Goal: Task Accomplishment & Management: Use online tool/utility

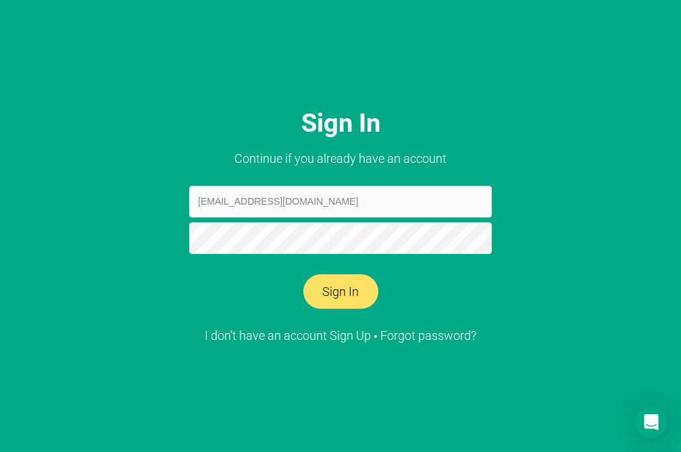
type input "[EMAIL_ADDRESS][DOMAIN_NAME]"
click at [303, 274] on button "Sign In" at bounding box center [340, 291] width 75 height 35
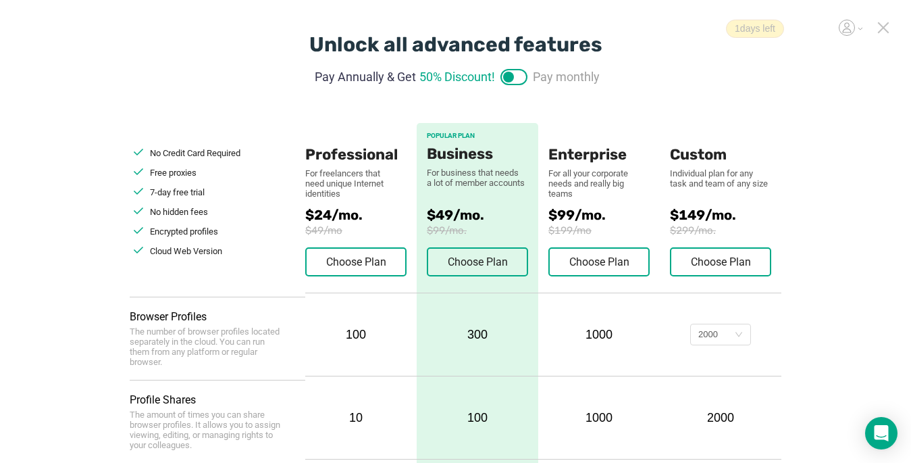
click at [680, 26] on icon at bounding box center [883, 27] width 9 height 9
click at [669, 29] on div "1 days left" at bounding box center [804, 29] width 157 height 18
click at [669, 31] on icon at bounding box center [883, 28] width 12 height 12
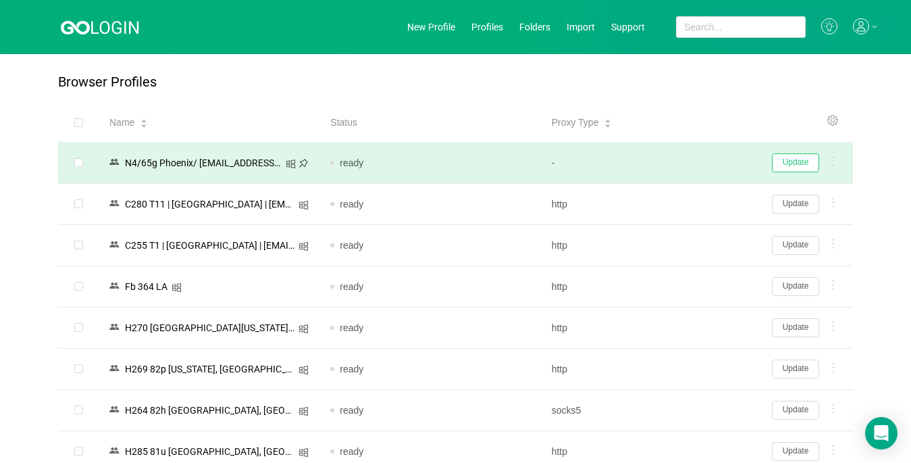
click at [669, 162] on button "Update" at bounding box center [795, 162] width 47 height 19
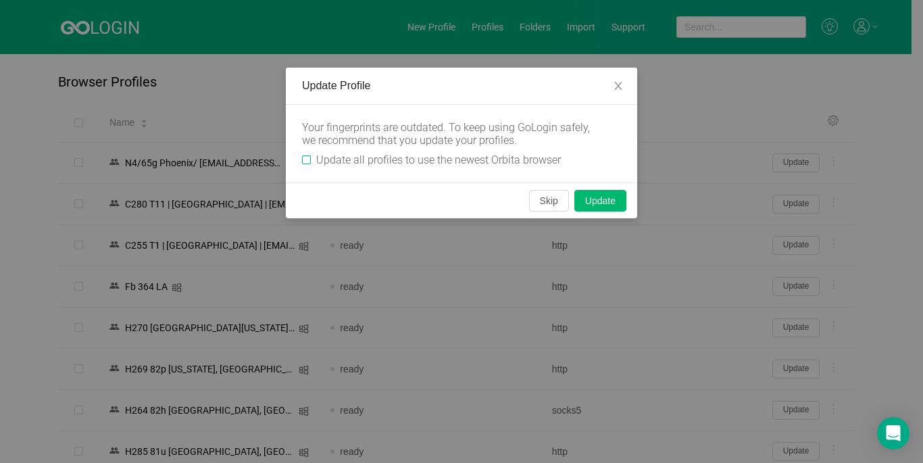
click at [303, 161] on input "Update all profiles to use the newest Orbita browser" at bounding box center [306, 159] width 9 height 9
checkbox input "true"
click at [561, 199] on button "Skip" at bounding box center [549, 201] width 40 height 22
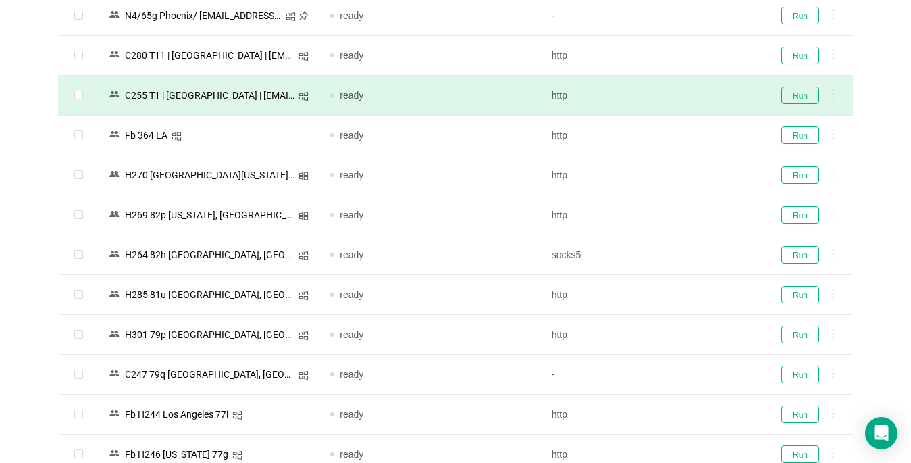
scroll to position [270, 0]
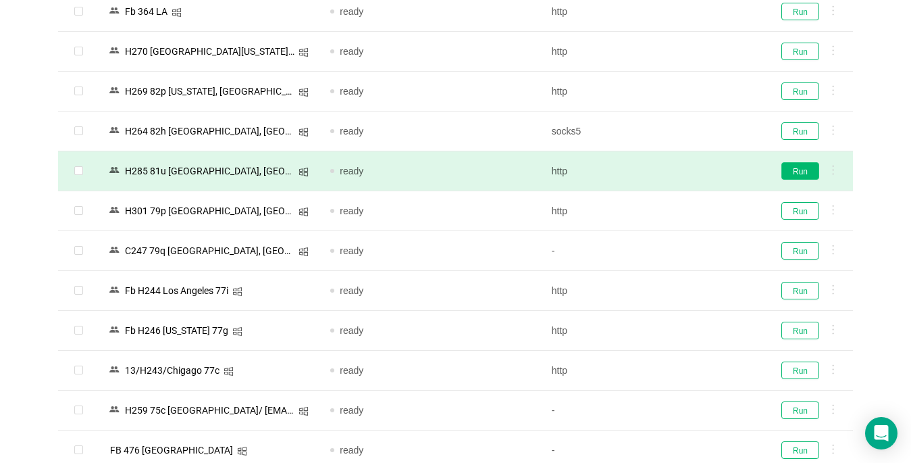
click at [669, 172] on button "Run" at bounding box center [800, 171] width 38 height 18
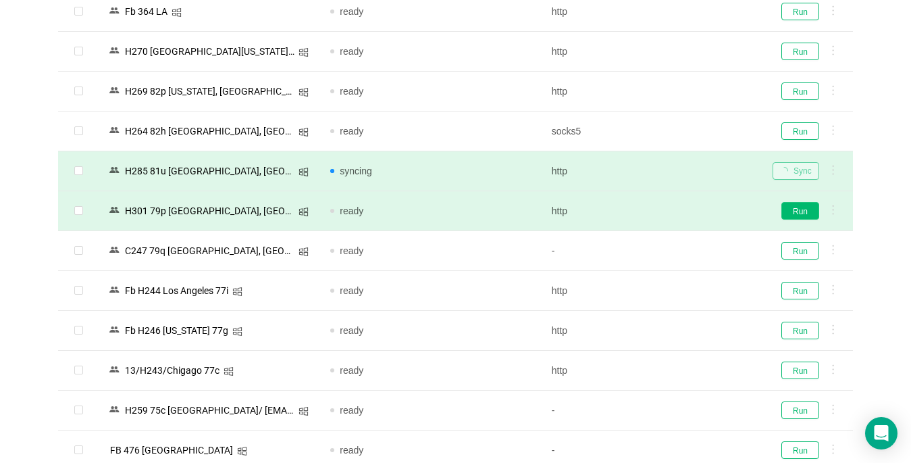
click at [669, 215] on button "Run" at bounding box center [800, 211] width 38 height 18
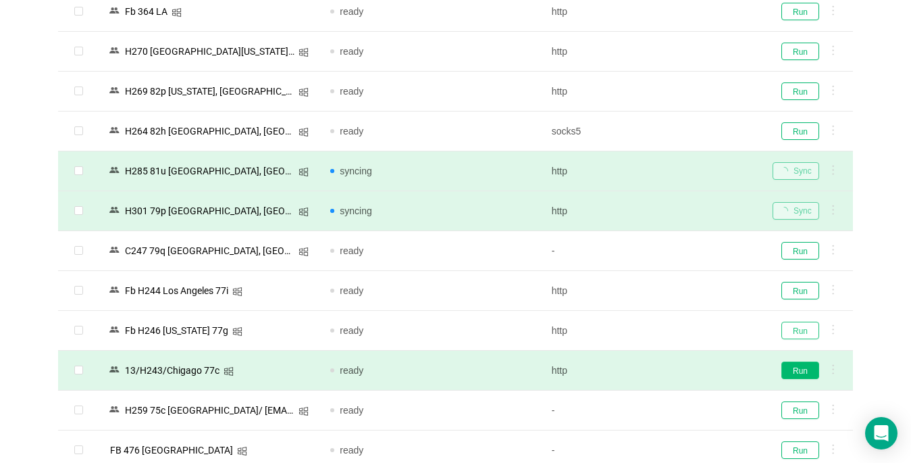
click at [669, 336] on button "Run" at bounding box center [800, 331] width 38 height 18
click at [669, 372] on button "Run" at bounding box center [800, 370] width 38 height 18
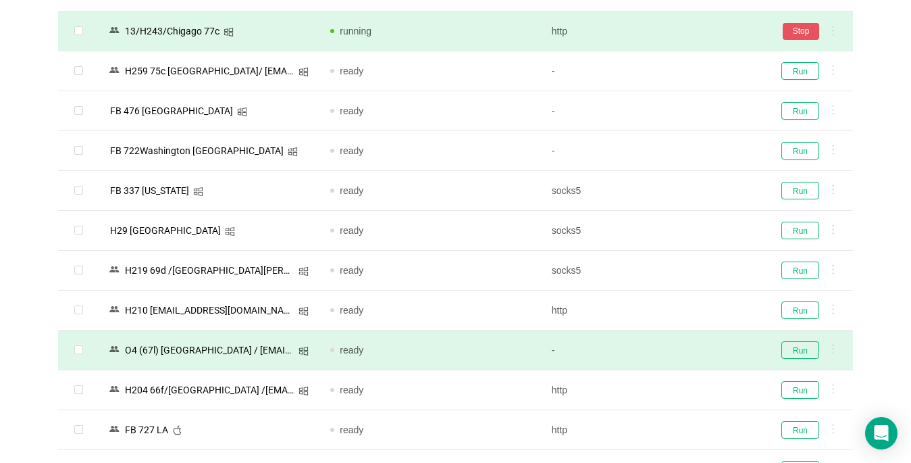
scroll to position [675, 0]
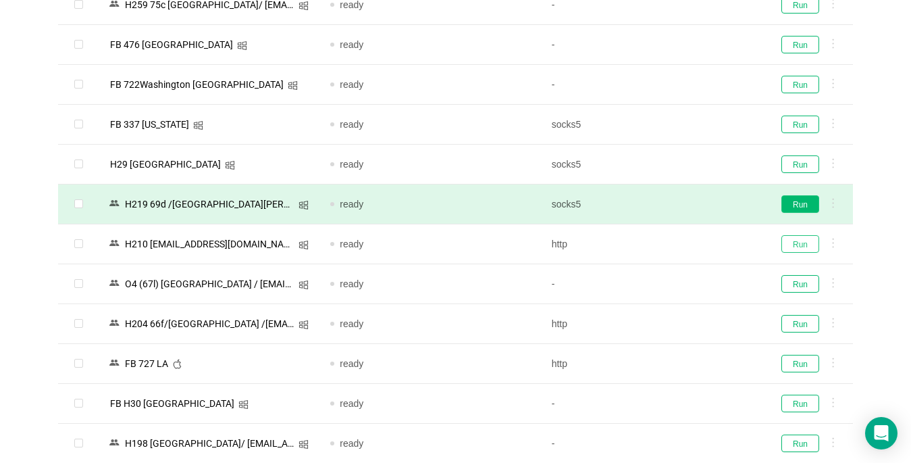
click at [669, 242] on button "Run" at bounding box center [800, 244] width 38 height 18
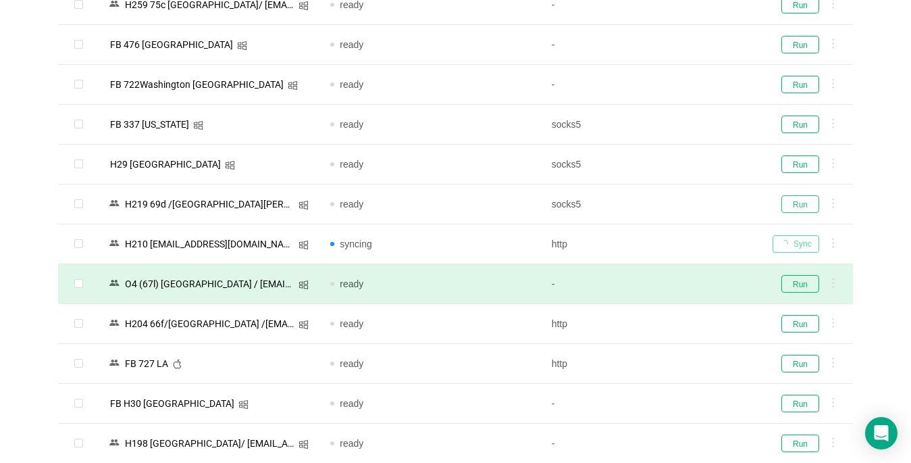
click at [669, 202] on button "Run" at bounding box center [800, 204] width 38 height 18
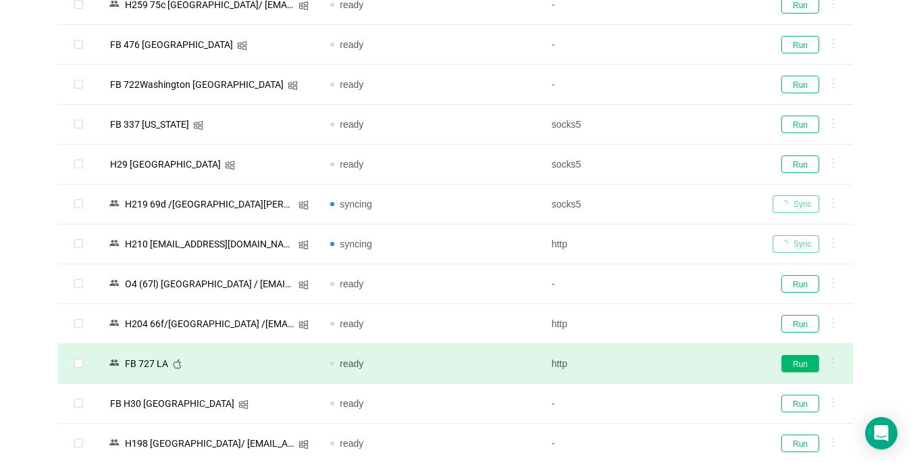
click at [669, 364] on button "Run" at bounding box center [800, 364] width 38 height 18
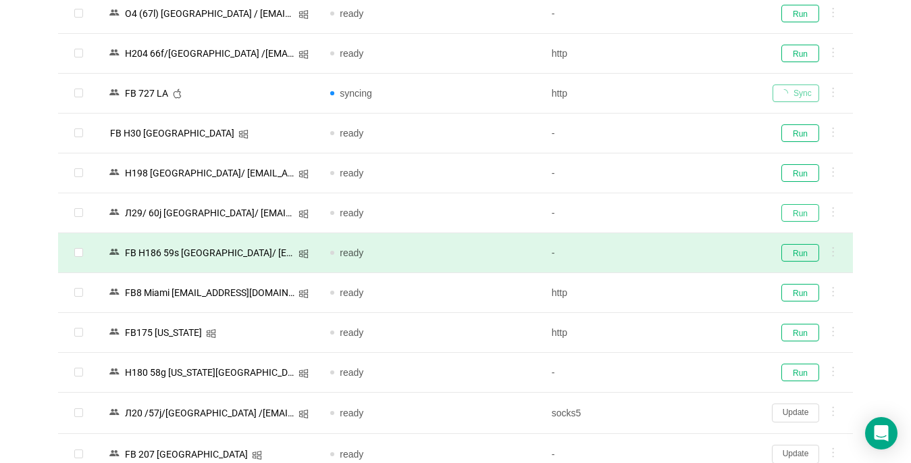
click at [669, 211] on button "Run" at bounding box center [800, 213] width 38 height 18
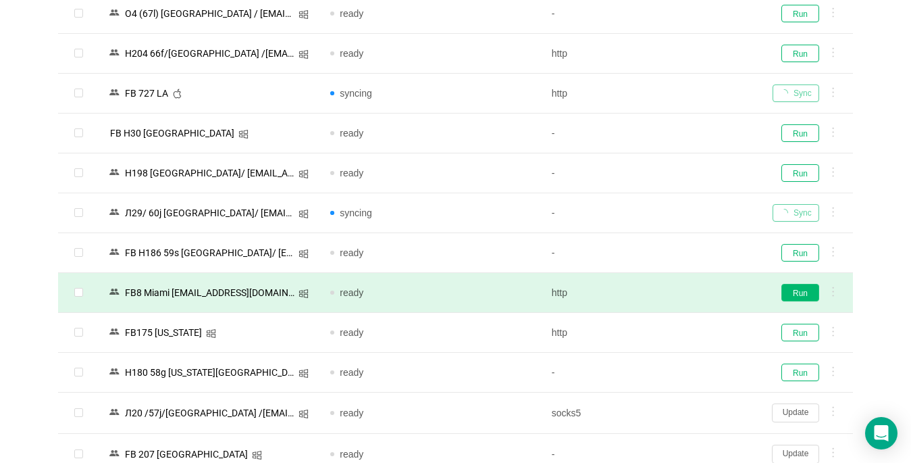
click at [669, 294] on button "Run" at bounding box center [800, 293] width 38 height 18
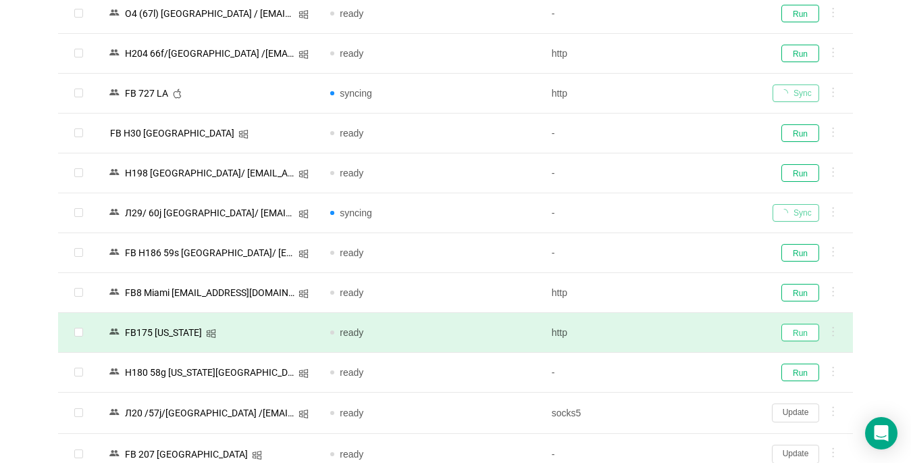
click at [669, 326] on button "Run" at bounding box center [800, 333] width 38 height 18
click at [669, 333] on div "Run" at bounding box center [808, 333] width 70 height 18
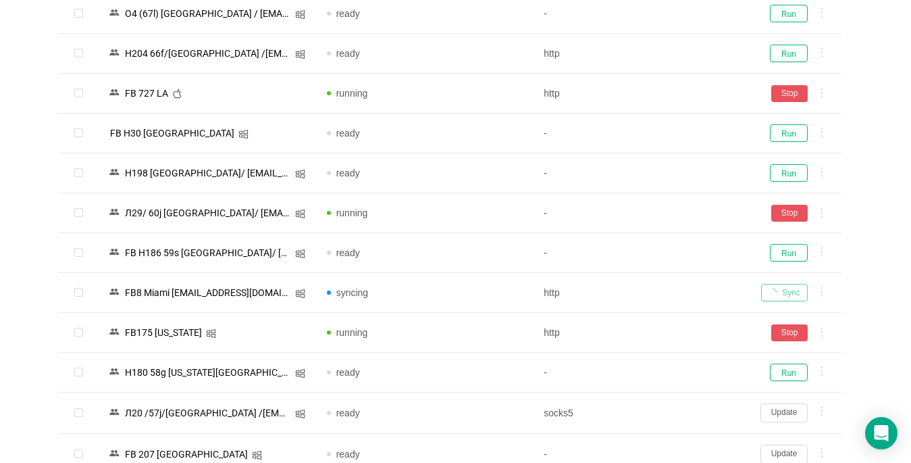
scroll to position [1283, 0]
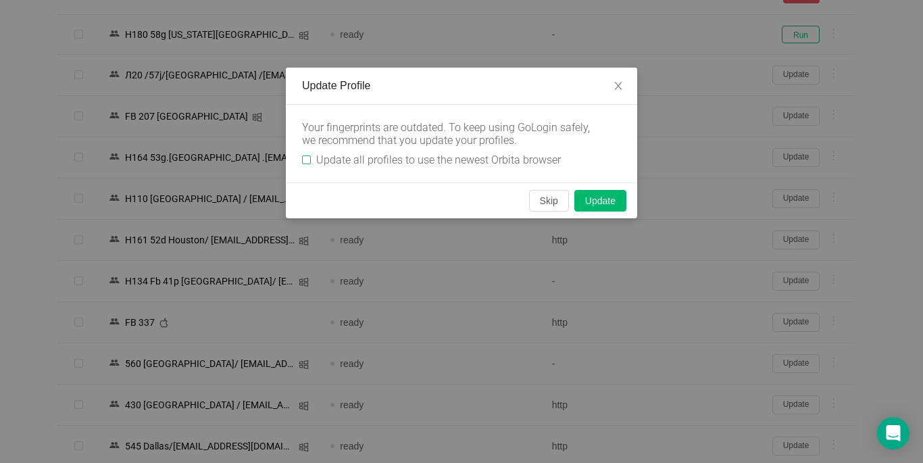
click at [307, 157] on input "Update all profiles to use the newest Orbita browser" at bounding box center [306, 159] width 9 height 9
checkbox input "true"
click at [546, 202] on button "Skip" at bounding box center [549, 201] width 40 height 22
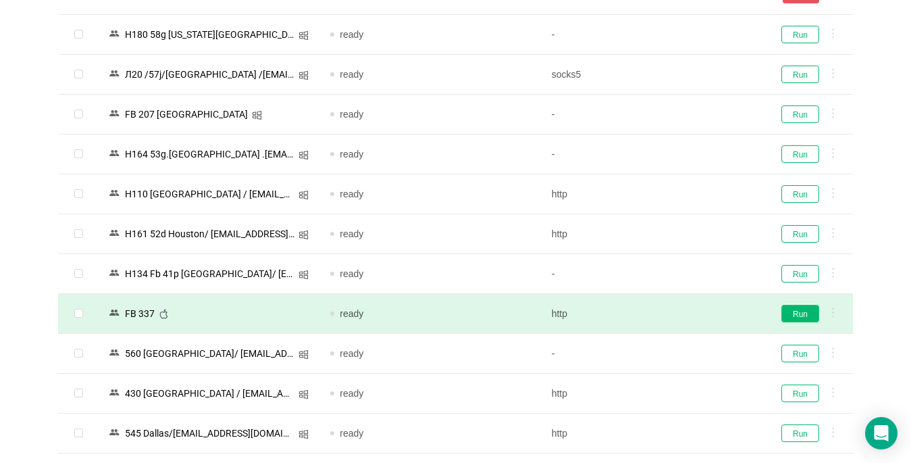
click at [669, 316] on button "Run" at bounding box center [800, 314] width 38 height 18
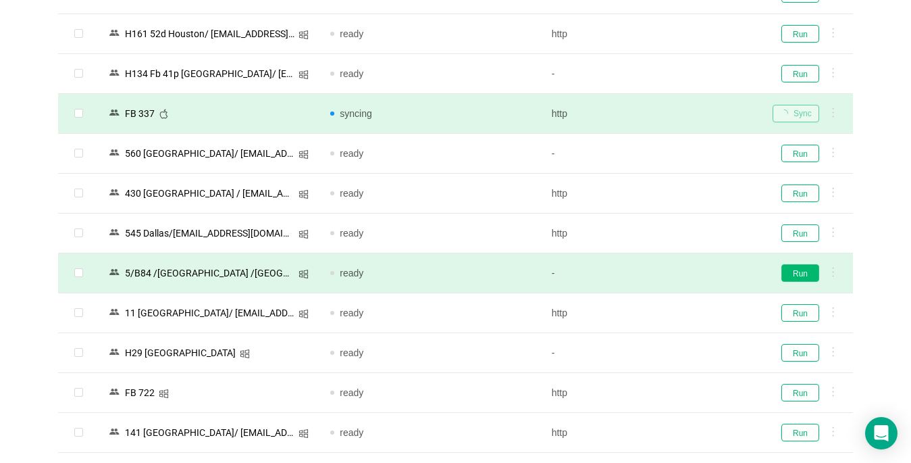
scroll to position [1486, 0]
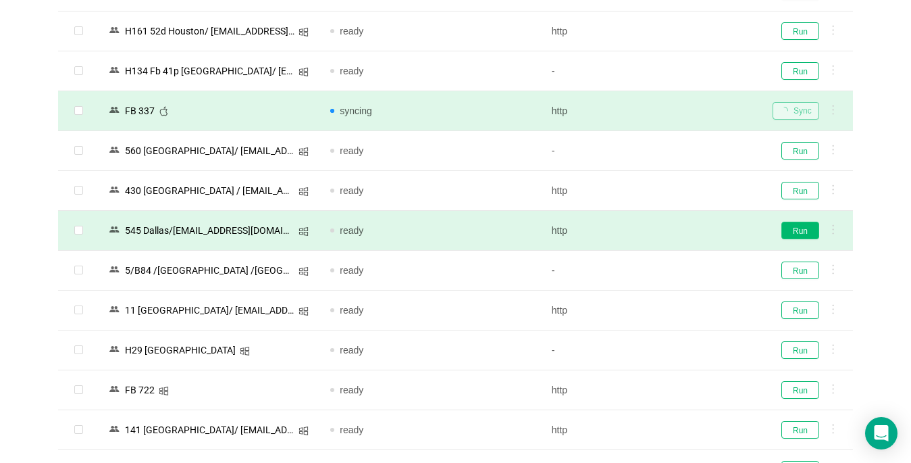
click at [669, 229] on button "Run" at bounding box center [800, 231] width 38 height 18
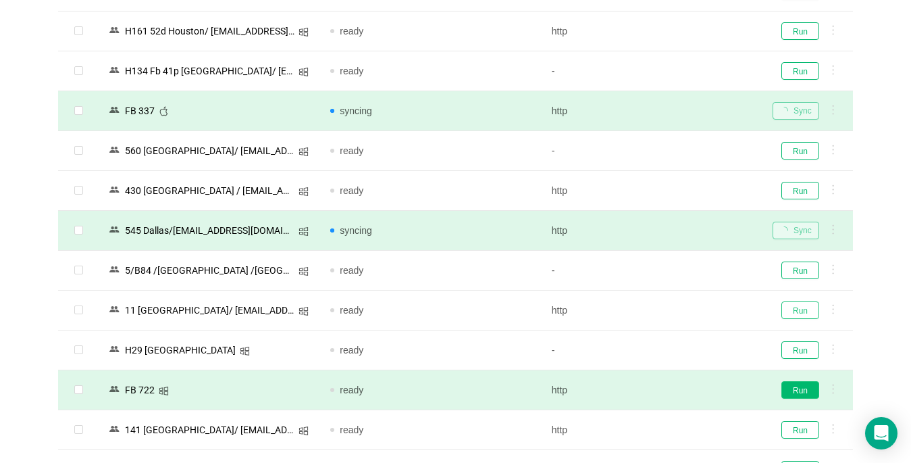
click at [669, 314] on button "Run" at bounding box center [800, 310] width 38 height 18
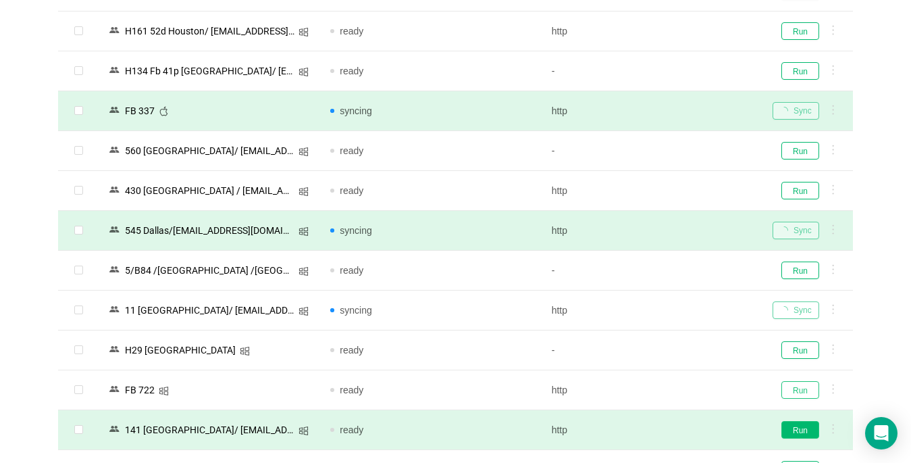
click at [669, 389] on button "Run" at bounding box center [800, 390] width 38 height 18
click at [669, 428] on button "Run" at bounding box center [800, 430] width 38 height 18
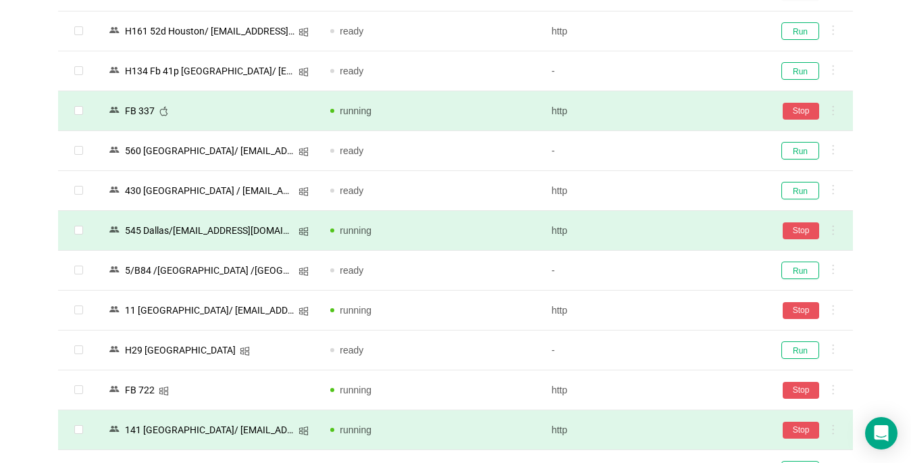
scroll to position [2094, 0]
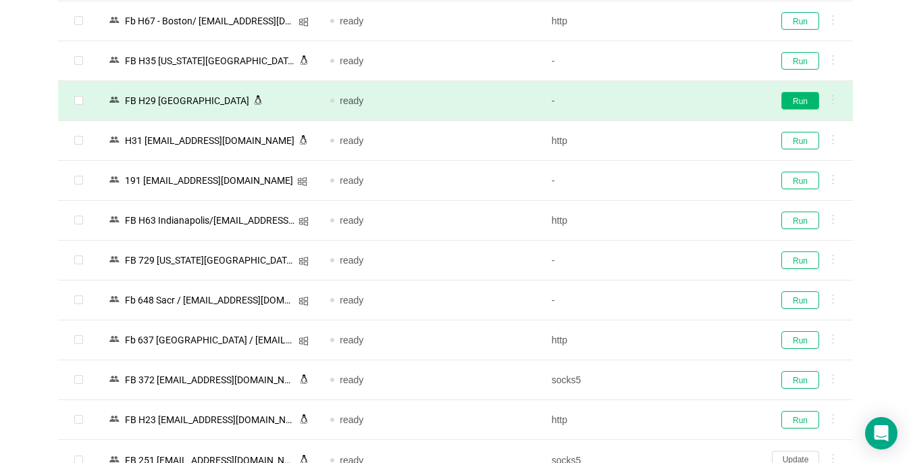
click at [669, 103] on button "Run" at bounding box center [800, 101] width 38 height 18
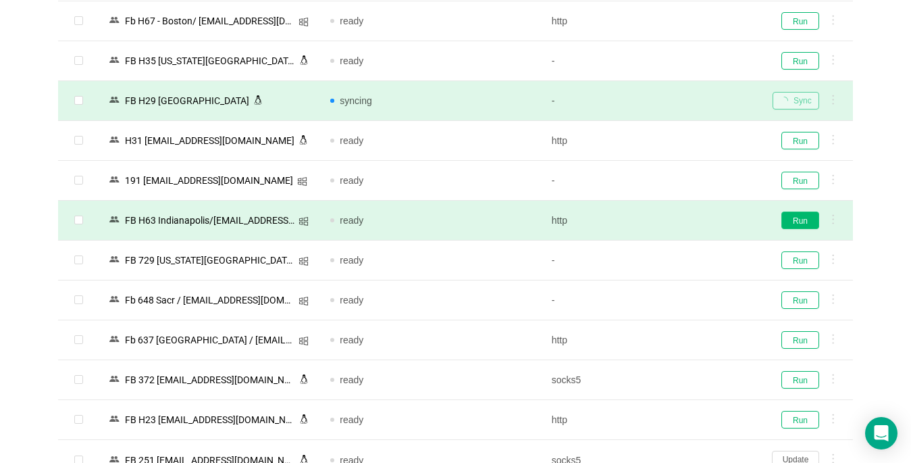
click at [669, 222] on button "Run" at bounding box center [800, 220] width 38 height 18
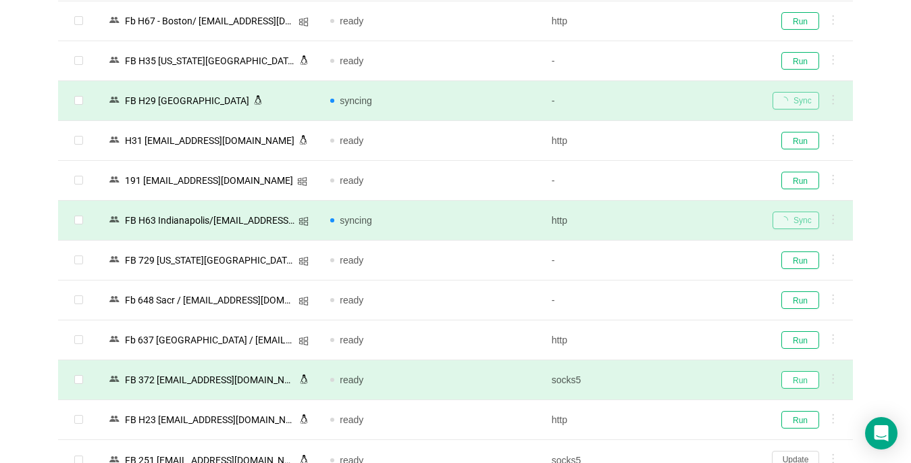
click at [669, 380] on button "Run" at bounding box center [800, 380] width 38 height 18
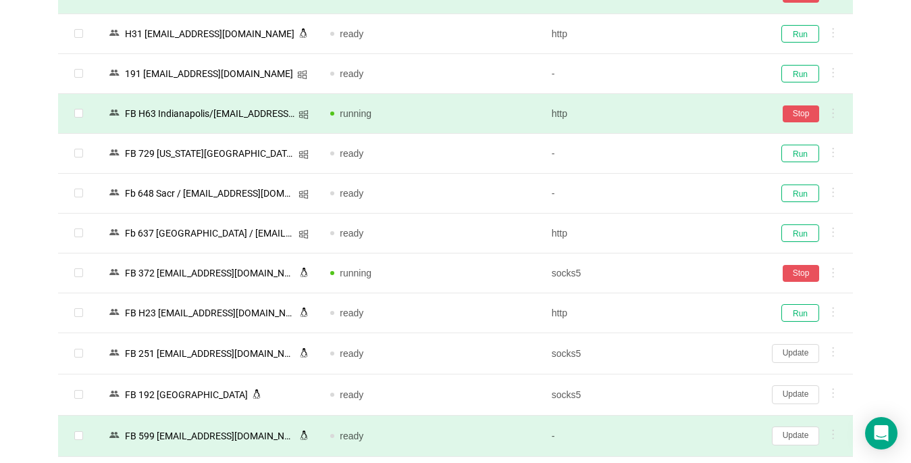
scroll to position [2296, 0]
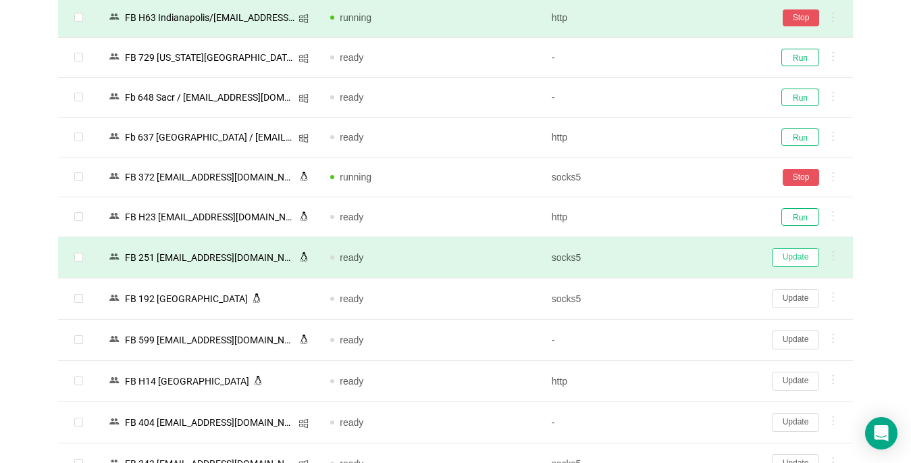
click at [669, 257] on button "Update" at bounding box center [795, 257] width 47 height 19
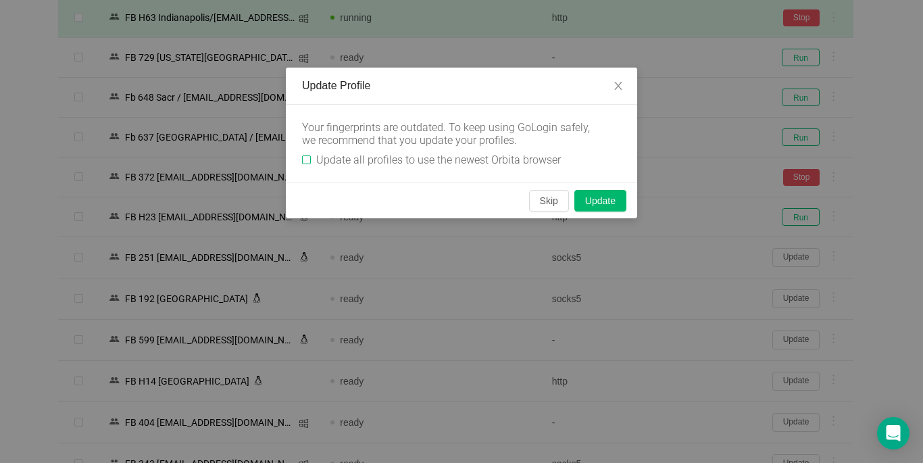
click at [307, 156] on input "Update all profiles to use the newest Orbita browser" at bounding box center [306, 159] width 9 height 9
checkbox input "true"
click at [547, 195] on button "Skip" at bounding box center [549, 201] width 40 height 22
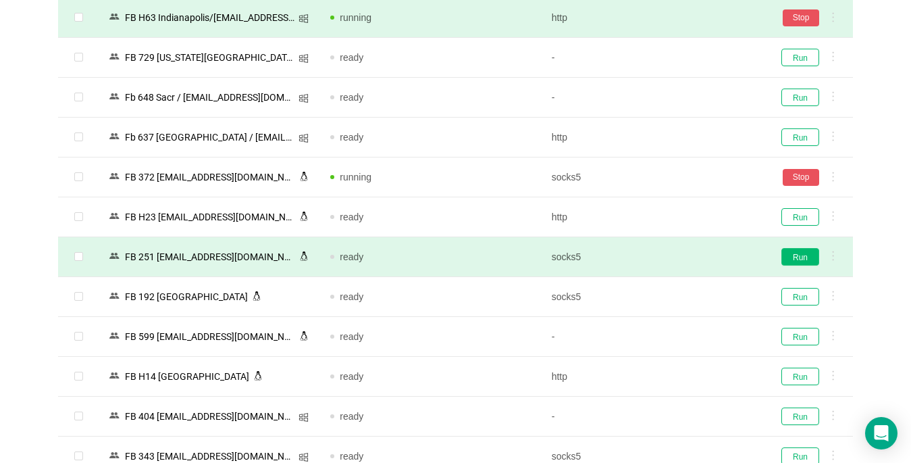
click at [669, 259] on button "Run" at bounding box center [800, 257] width 38 height 18
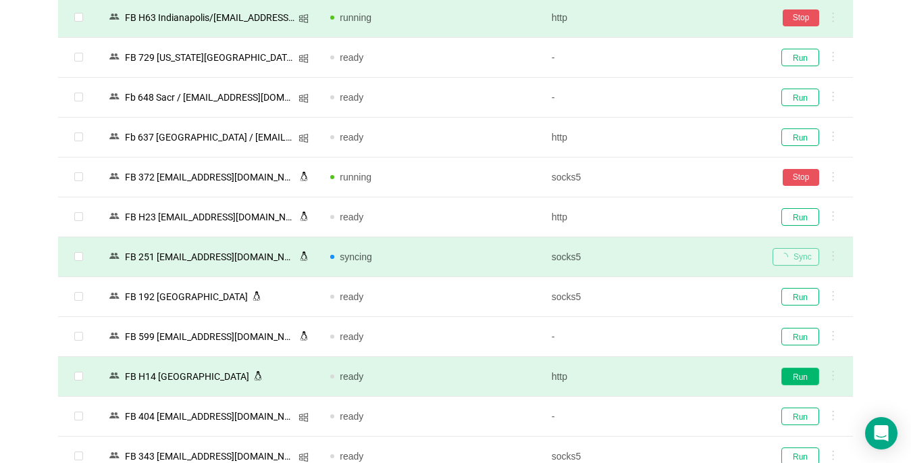
click at [669, 371] on button "Run" at bounding box center [800, 376] width 38 height 18
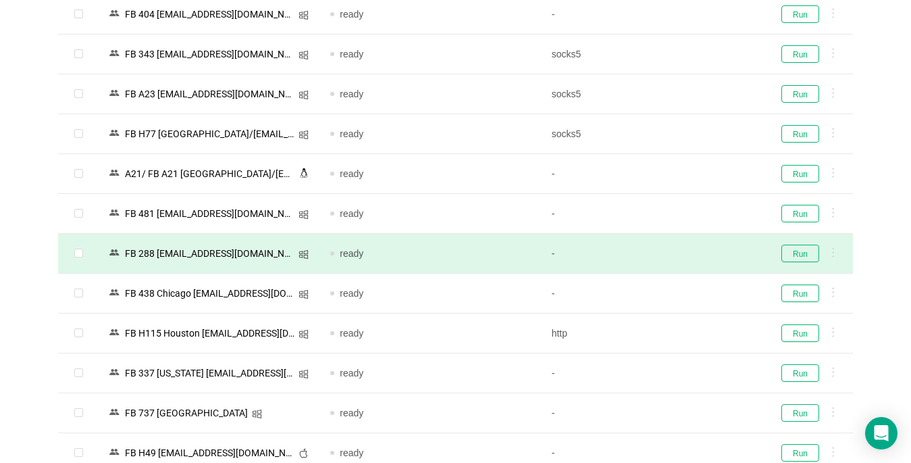
scroll to position [2702, 0]
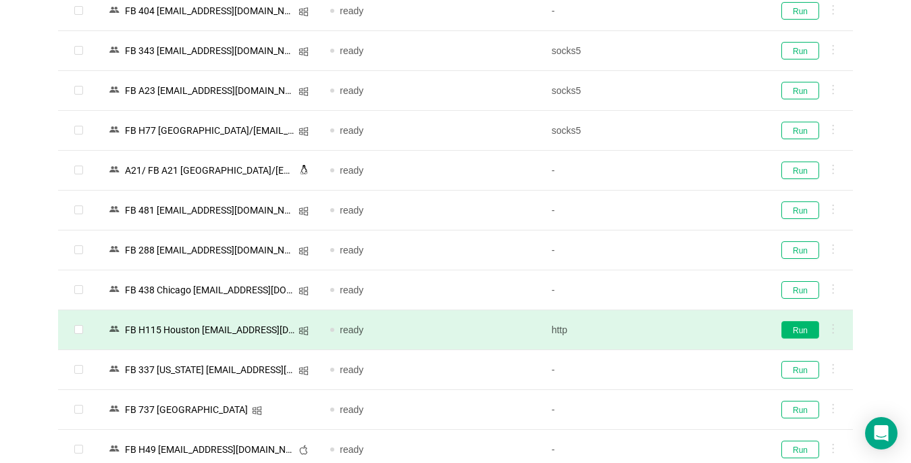
click at [669, 327] on button "Run" at bounding box center [800, 330] width 38 height 18
